Goal: Task Accomplishment & Management: Manage account settings

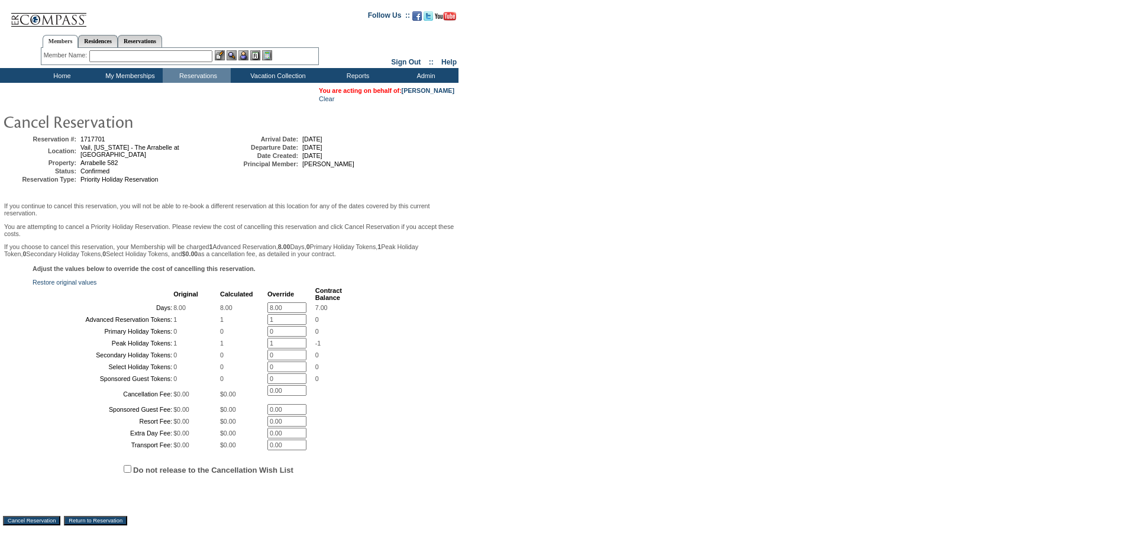
drag, startPoint x: 288, startPoint y: 309, endPoint x: 205, endPoint y: 297, distance: 84.3
click at [198, 302] on tbody "Original Calculated Override Contract Balance Days: 8.00 8.00 8.00 * 7.00 Advan…" at bounding box center [188, 368] width 308 height 163
type input "0"
click at [275, 325] on input "1" at bounding box center [286, 319] width 39 height 11
type input "0"
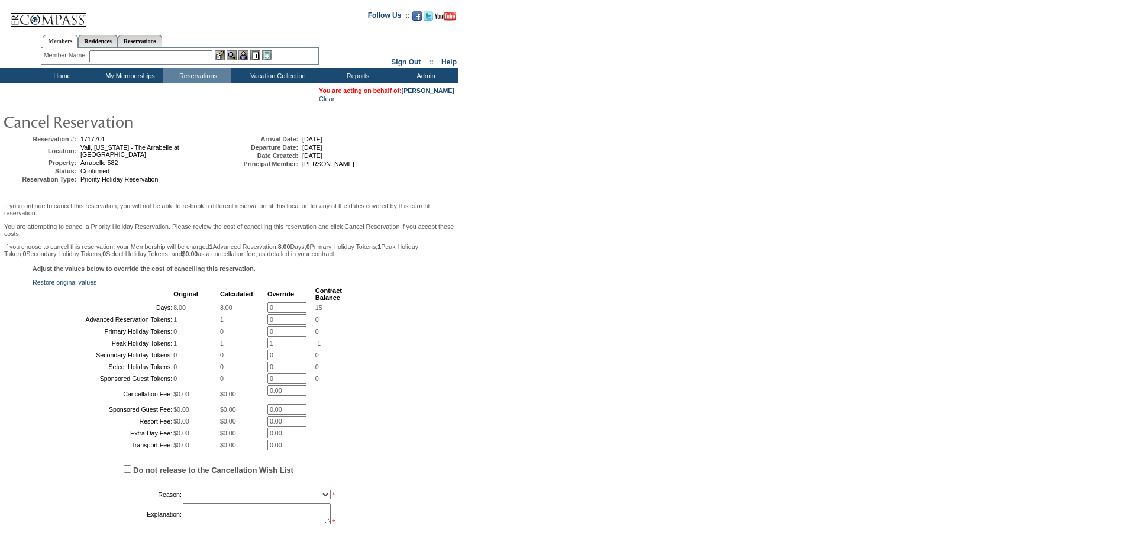
type input "0"
click at [283, 348] on input "1" at bounding box center [286, 343] width 39 height 11
type input "0"
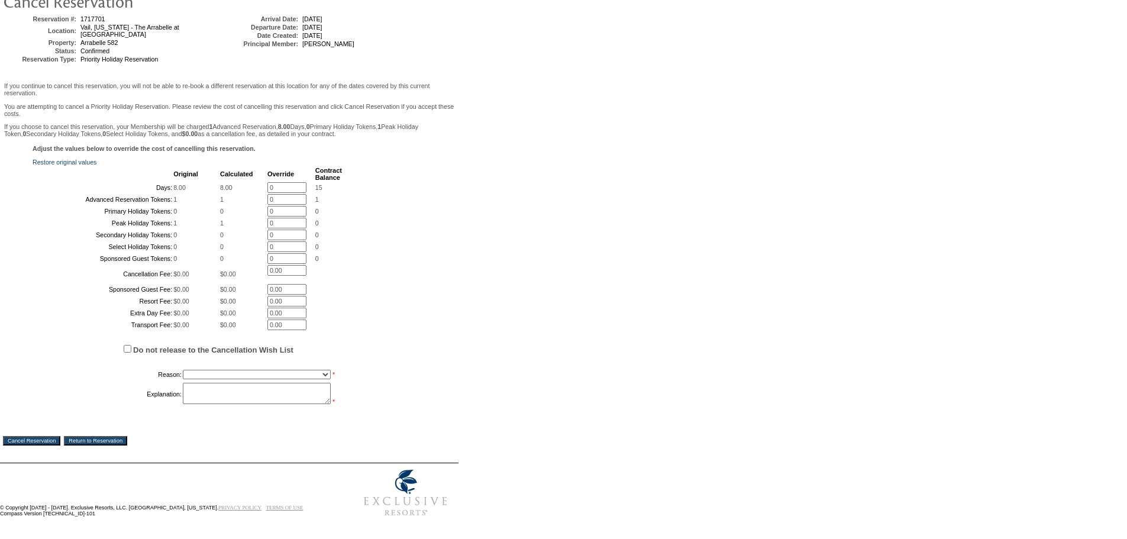
scroll to position [219, 0]
click at [211, 376] on select "Creating Continuous Stay Days Booked After Cancellation Experiential / Hotel / …" at bounding box center [257, 374] width 148 height 9
select select "1026"
click at [183, 370] on select "Creating Continuous Stay Days Booked After Cancellation Experiential / Hotel / …" at bounding box center [257, 374] width 148 height 9
click at [219, 395] on textarea at bounding box center [257, 393] width 148 height 21
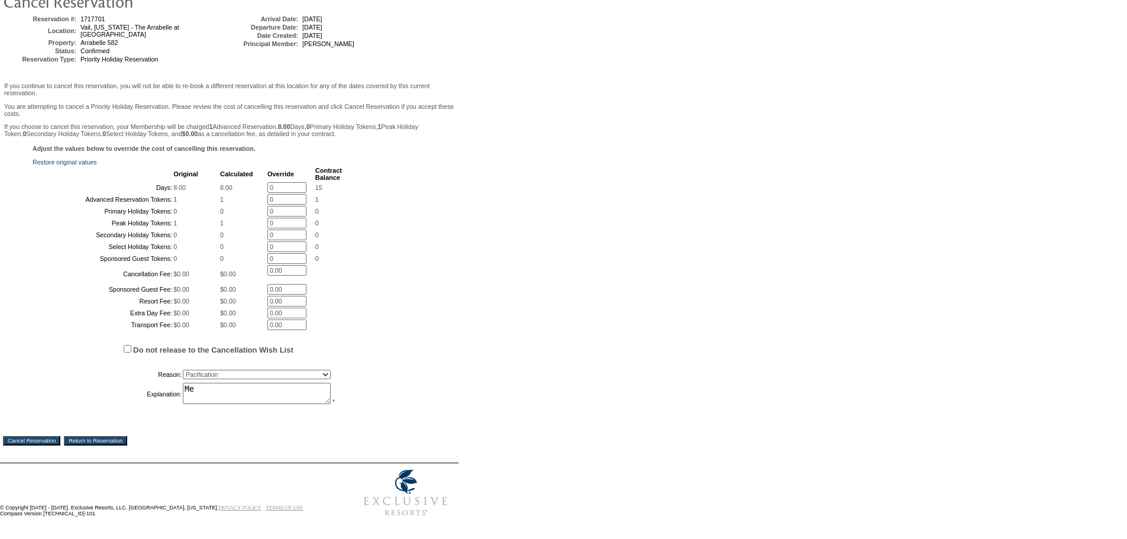
type textarea "M"
click at [287, 386] on textarea "Jordan flexed down from" at bounding box center [257, 393] width 148 height 21
type textarea "Jordan flexed down from 30 to 15 days and does not have the peak holiday token …"
click at [34, 436] on input "Cancel Reservation" at bounding box center [31, 440] width 57 height 9
